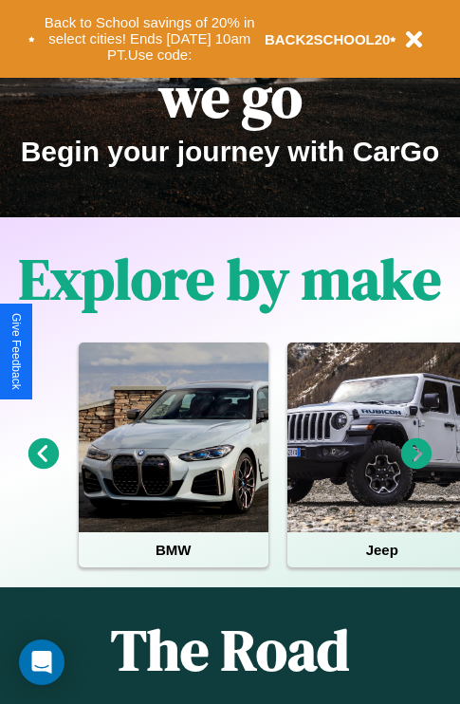
scroll to position [292, 0]
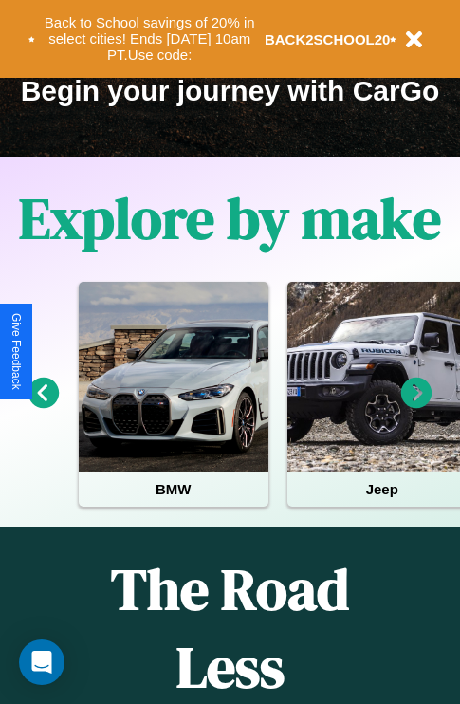
click at [417, 406] on icon at bounding box center [417, 393] width 31 height 31
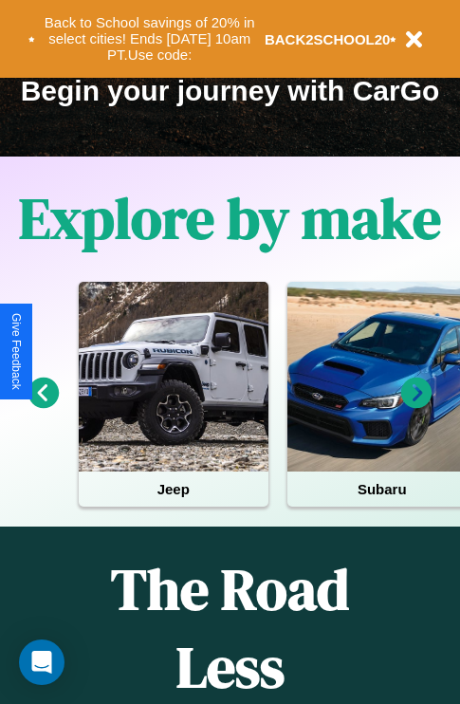
click at [417, 406] on icon at bounding box center [417, 393] width 31 height 31
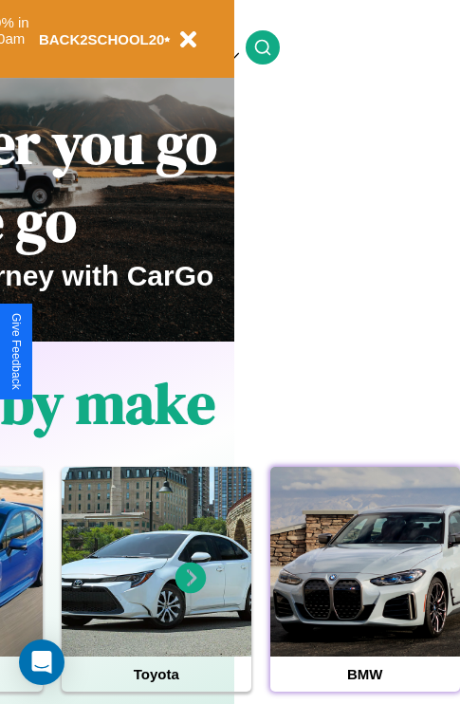
click at [365, 591] on div at bounding box center [366, 562] width 190 height 190
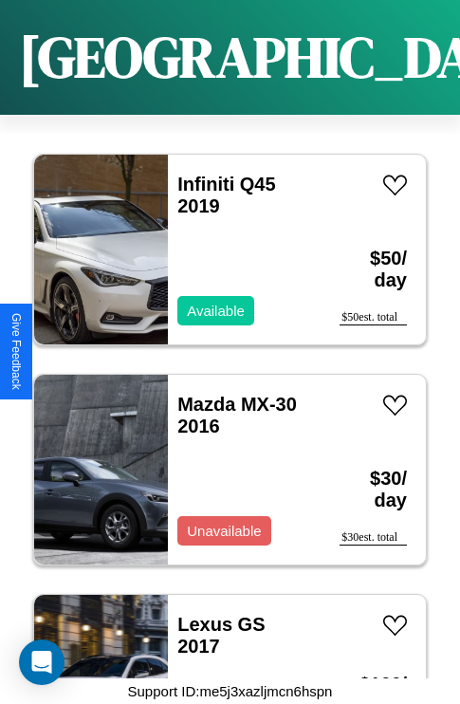
scroll to position [2934, 0]
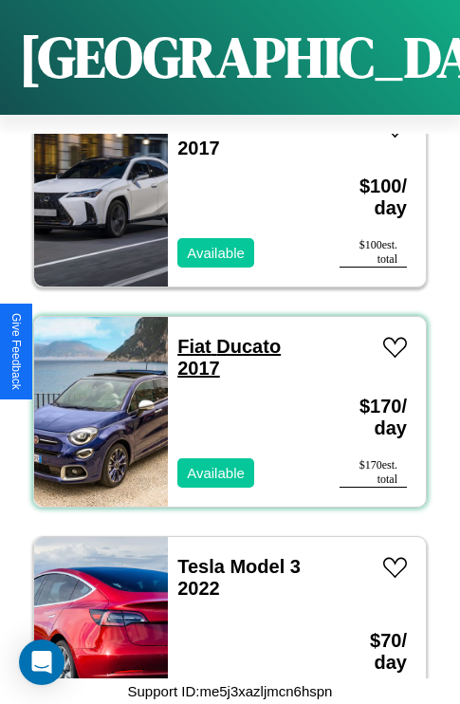
click at [188, 336] on link "Fiat Ducato 2017" at bounding box center [229, 357] width 103 height 43
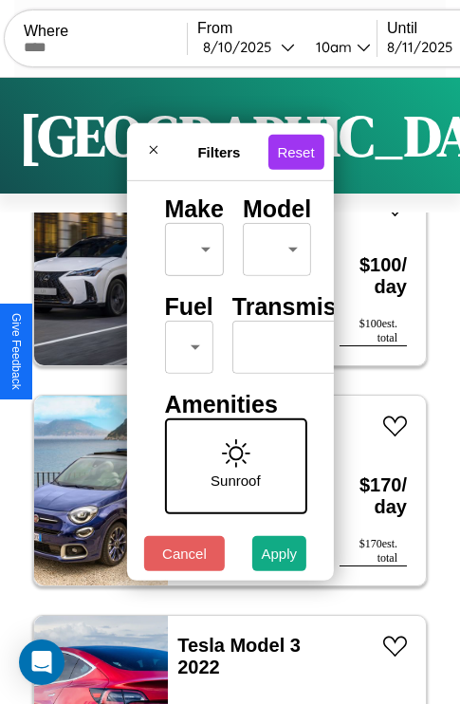
scroll to position [154, 0]
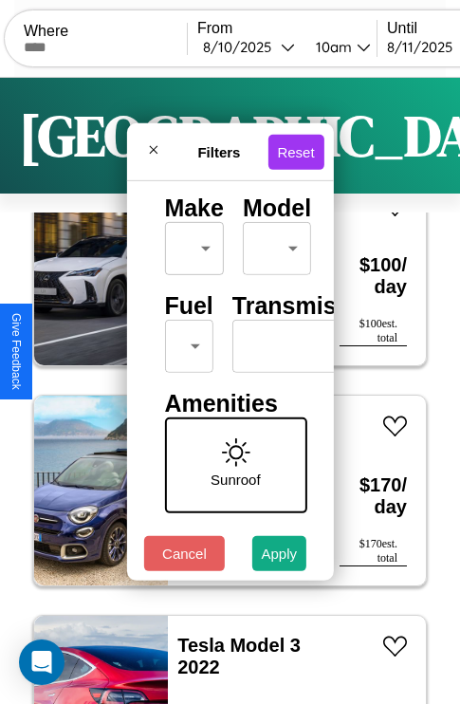
click at [185, 342] on body "CarGo Where From 8 / 10 / 2025 10am Until 8 / 11 / 2025 10am Become a Host Logi…" at bounding box center [230, 391] width 460 height 783
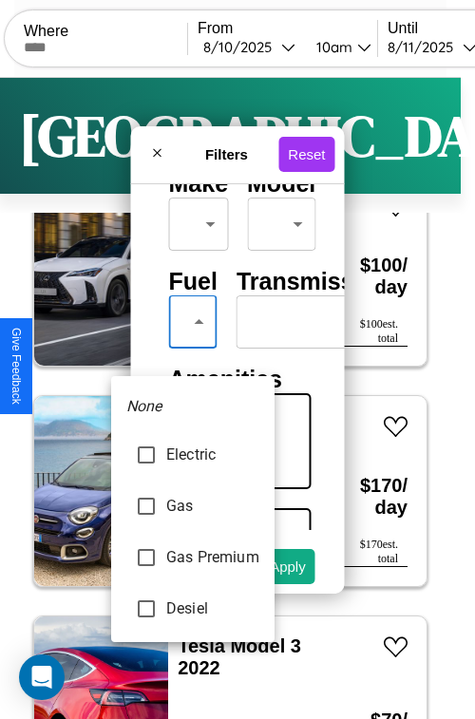
type input "********"
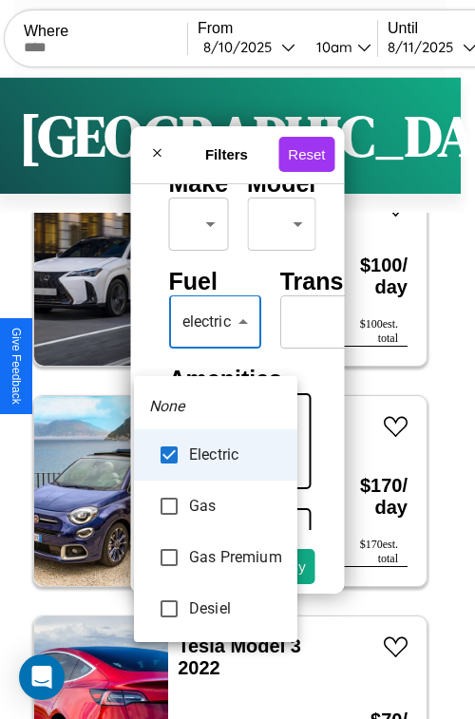
click at [215, 349] on div at bounding box center [237, 359] width 475 height 719
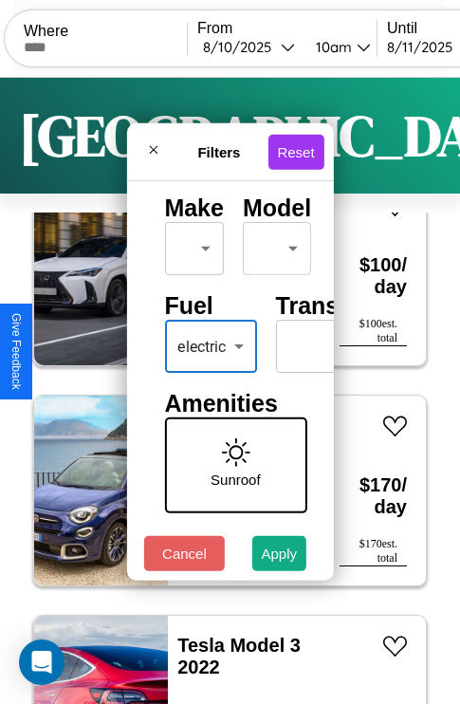
scroll to position [154, 105]
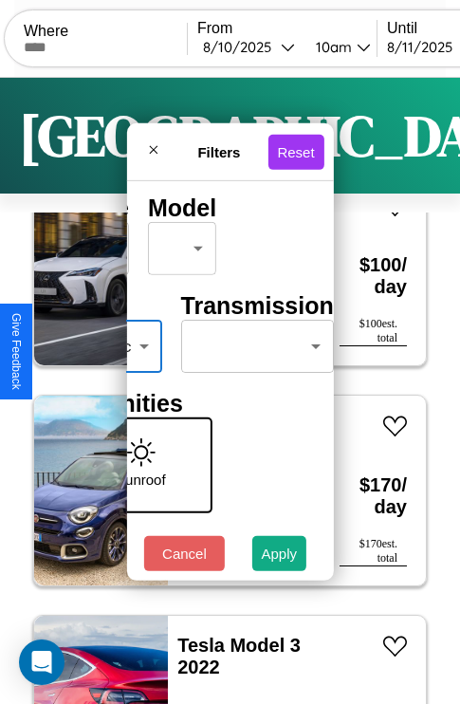
click at [245, 342] on body "CarGo Where From 8 / 10 / 2025 10am Until 8 / 11 / 2025 10am Become a Host Logi…" at bounding box center [230, 391] width 460 height 783
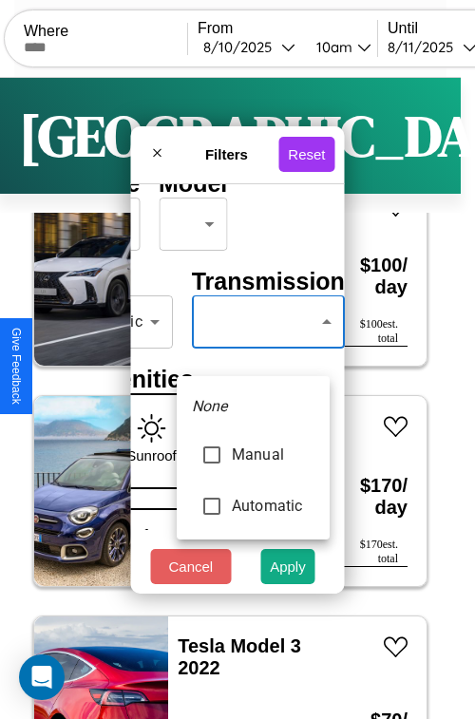
type input "*********"
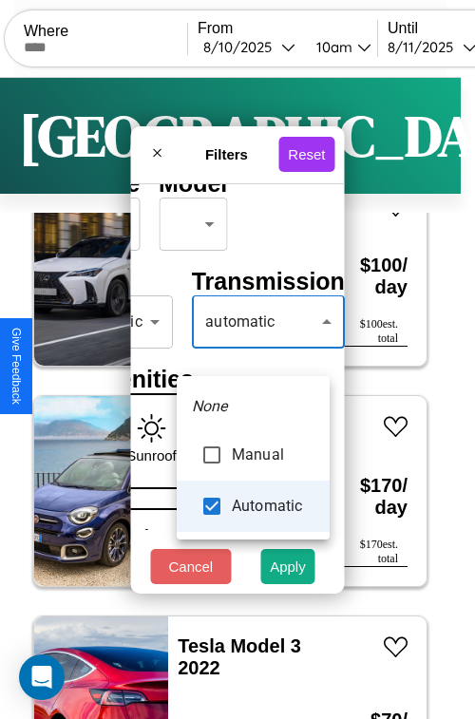
click at [252, 349] on div at bounding box center [237, 359] width 475 height 719
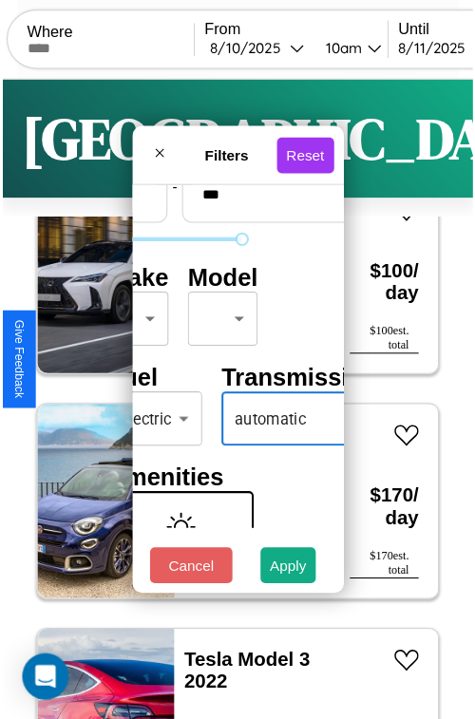
scroll to position [56, 38]
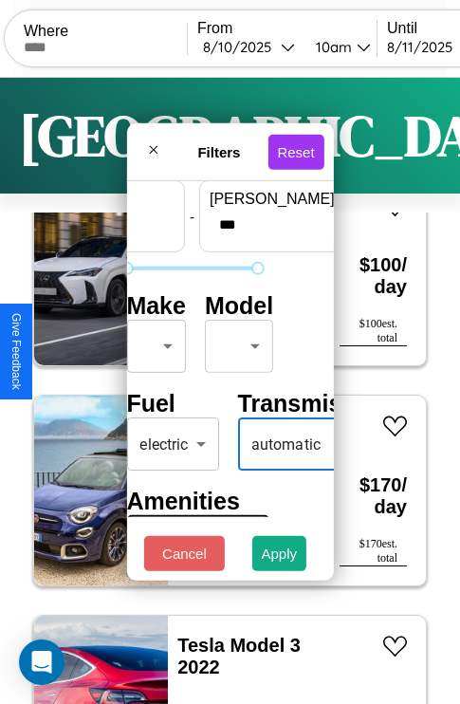
click at [153, 342] on body "CarGo Where From 8 / 10 / 2025 10am Until 8 / 11 / 2025 10am Become a Host Logi…" at bounding box center [230, 391] width 460 height 783
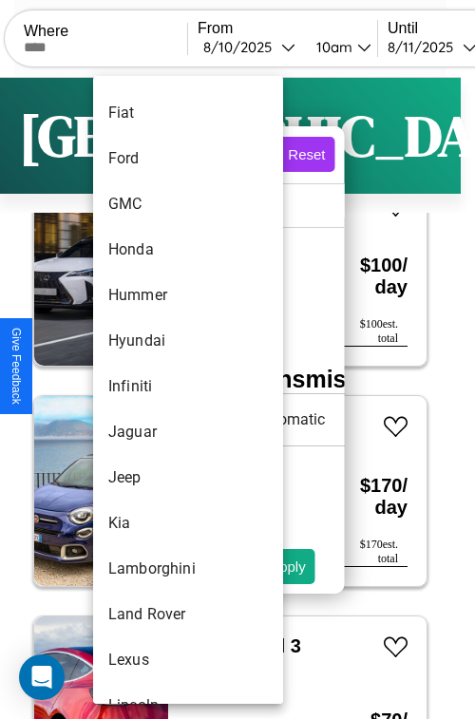
scroll to position [628, 0]
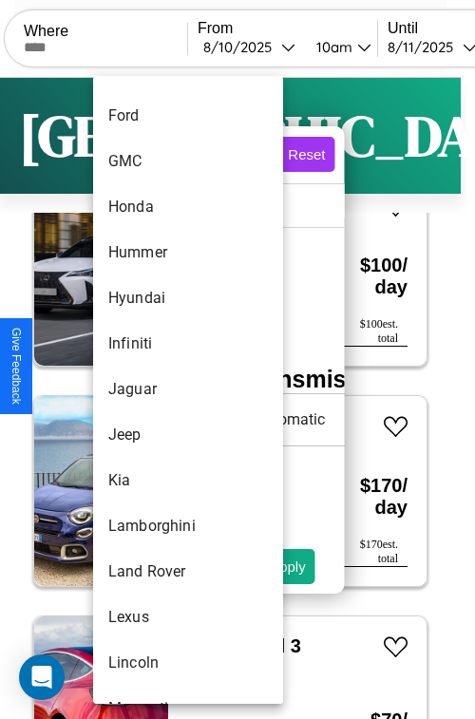
click at [152, 389] on li "Jaguar" at bounding box center [188, 389] width 190 height 46
type input "******"
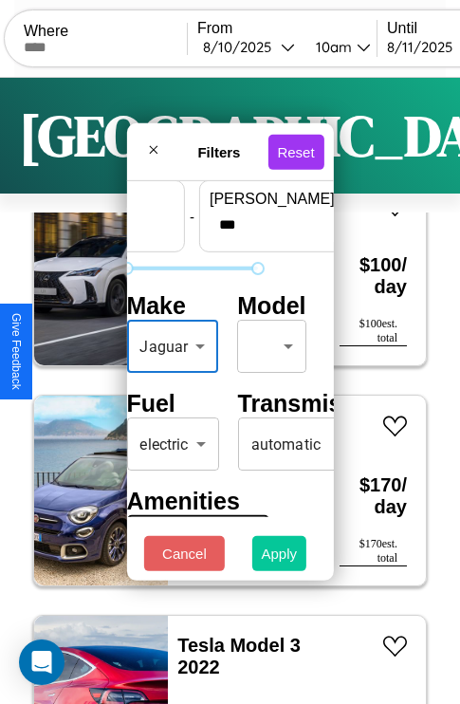
click at [280, 558] on button "Apply" at bounding box center [279, 553] width 55 height 35
